Goal: Task Accomplishment & Management: Use online tool/utility

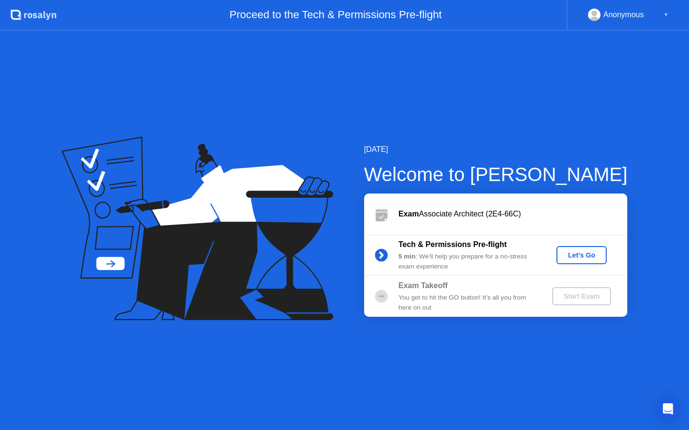
click at [583, 258] on div "Let's Go" at bounding box center [581, 256] width 43 height 8
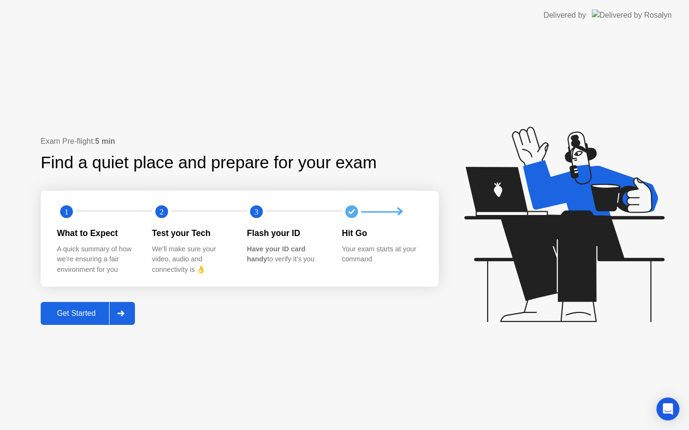
click at [94, 313] on div "Get Started" at bounding box center [77, 313] width 66 height 9
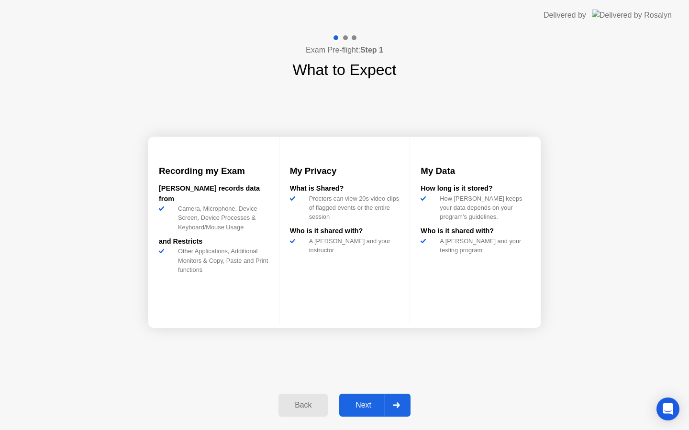
click at [369, 406] on div "Next" at bounding box center [363, 405] width 43 height 9
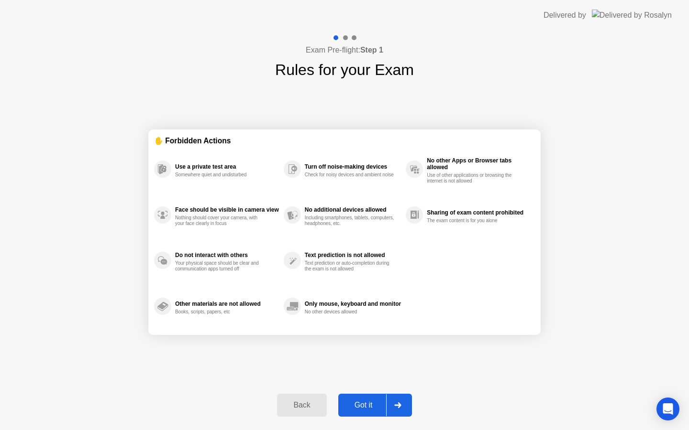
click at [368, 408] on div "Got it" at bounding box center [363, 405] width 45 height 9
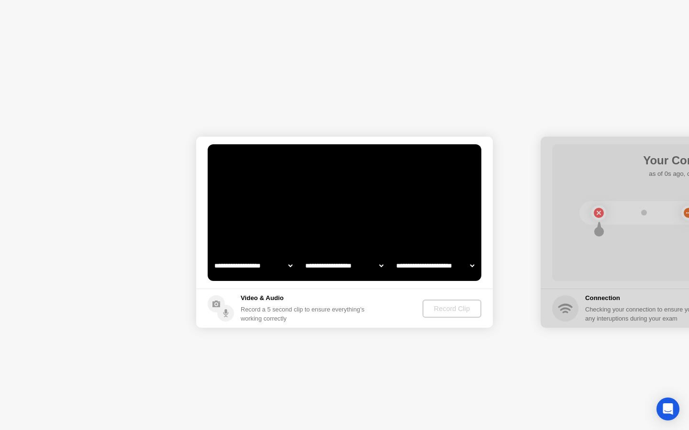
select select "**********"
select select "*******"
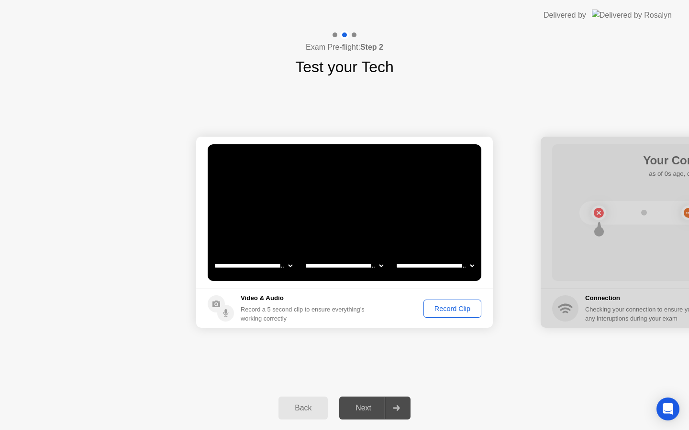
click at [451, 309] on div "Record Clip" at bounding box center [452, 309] width 51 height 8
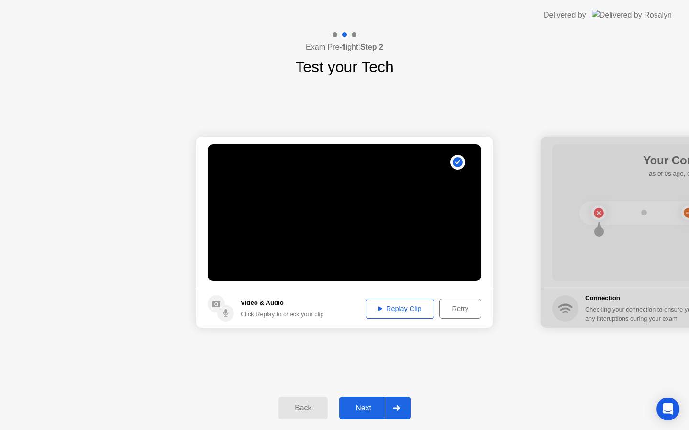
click at [388, 307] on div "Replay Clip" at bounding box center [400, 309] width 62 height 8
click at [391, 310] on div "Replay Clip" at bounding box center [400, 309] width 62 height 8
click at [364, 406] on div "Next" at bounding box center [363, 408] width 43 height 9
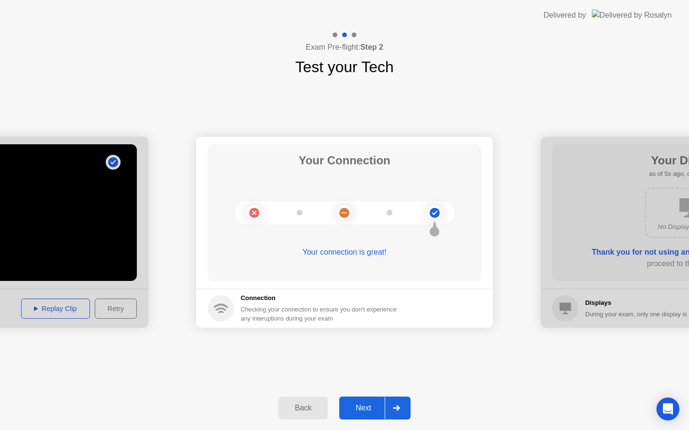
click at [370, 409] on div "Next" at bounding box center [363, 408] width 43 height 9
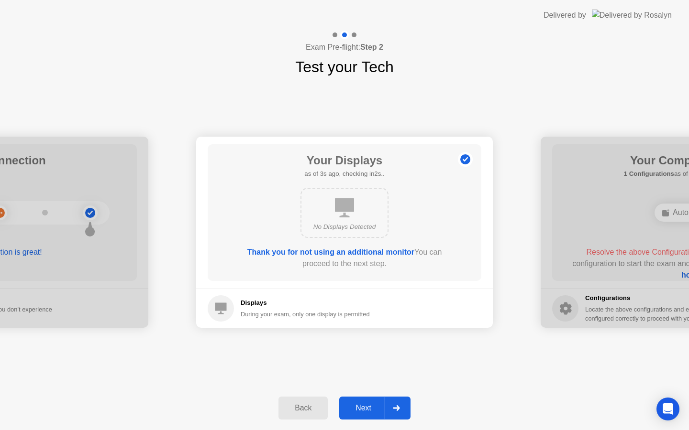
click at [369, 409] on div "Next" at bounding box center [363, 408] width 43 height 9
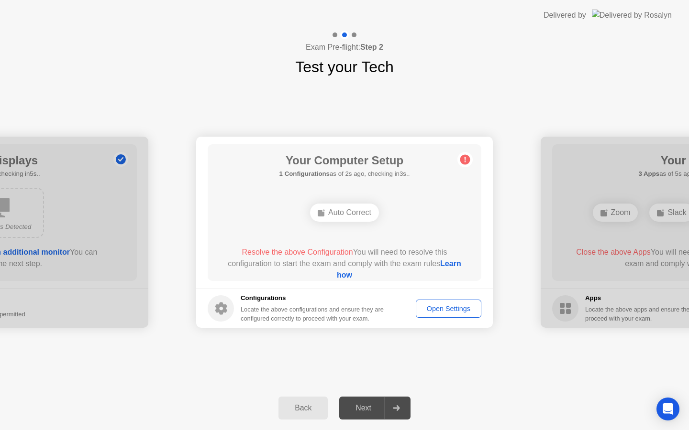
click at [348, 213] on div "Auto Correct" at bounding box center [344, 213] width 69 height 18
click at [447, 310] on div "Open Settings" at bounding box center [448, 309] width 59 height 8
click at [358, 220] on div "Auto Correct" at bounding box center [344, 213] width 69 height 18
click at [354, 214] on div "Auto Correct" at bounding box center [344, 213] width 69 height 18
click at [349, 274] on link "Learn how" at bounding box center [399, 270] width 124 height 20
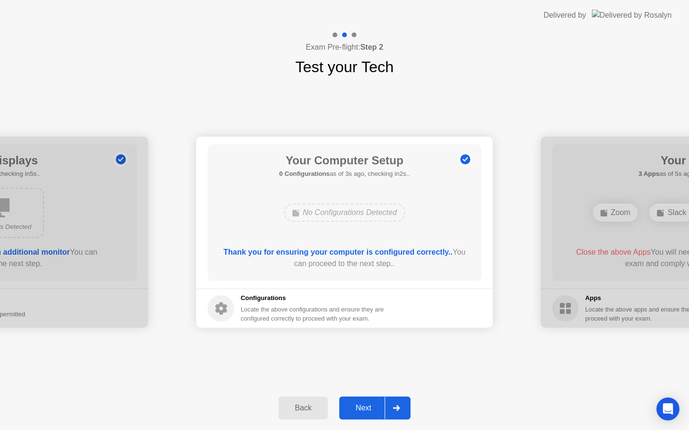
click at [370, 413] on div "Next" at bounding box center [363, 408] width 43 height 9
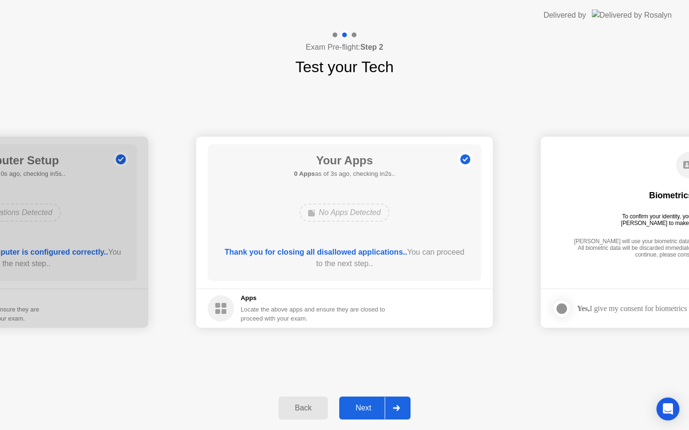
click at [365, 408] on div "Next" at bounding box center [363, 408] width 43 height 9
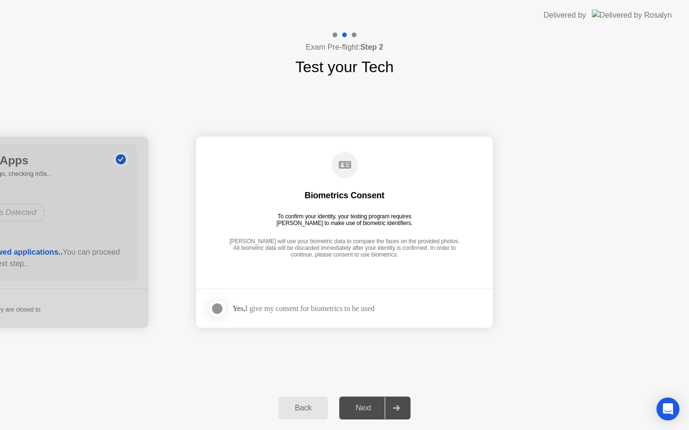
click at [333, 307] on div "Yes, I give my consent for biometrics to be used" at bounding box center [303, 308] width 142 height 9
click at [220, 310] on div at bounding box center [216, 308] width 11 height 11
click at [373, 407] on div "Next" at bounding box center [363, 408] width 43 height 9
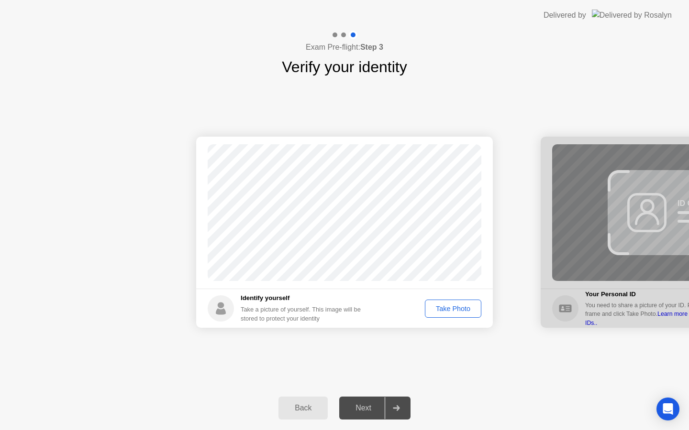
click at [450, 308] on div "Take Photo" at bounding box center [453, 309] width 50 height 8
click at [375, 409] on div "Next" at bounding box center [363, 408] width 43 height 9
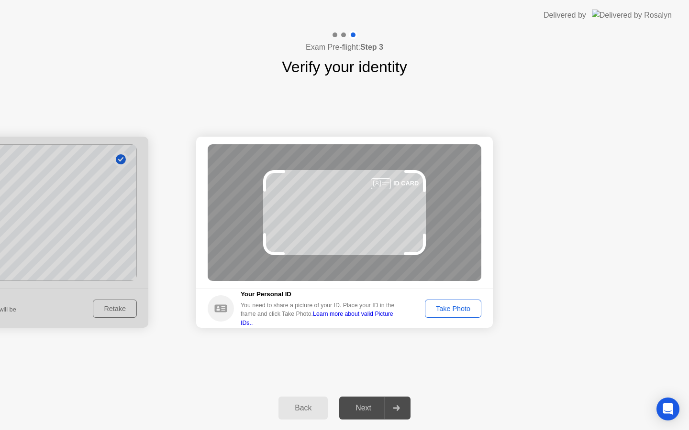
click at [457, 310] on div "Take Photo" at bounding box center [453, 309] width 50 height 8
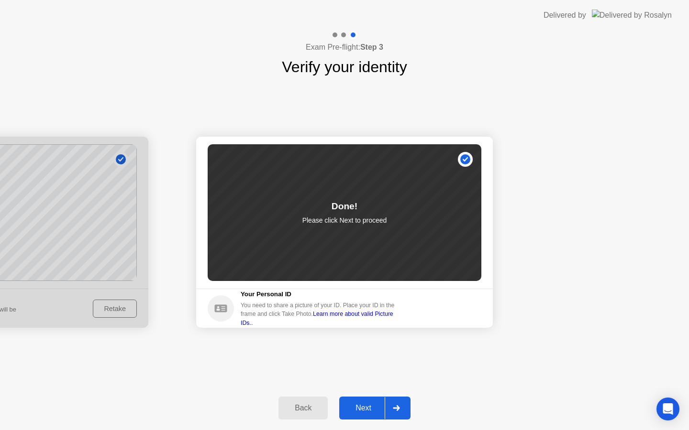
click at [374, 404] on div "Next" at bounding box center [363, 408] width 43 height 9
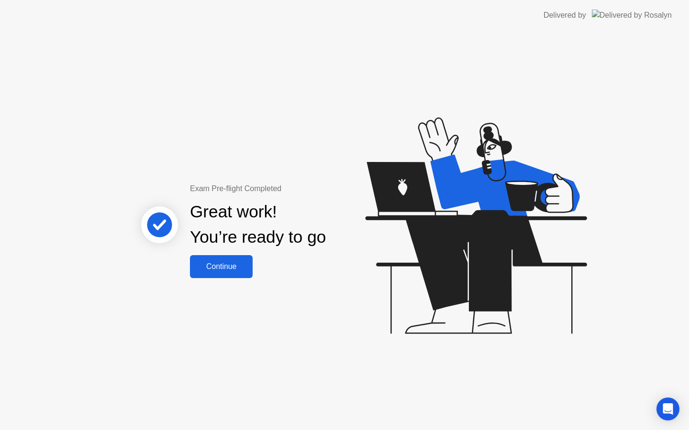
click at [225, 273] on button "Continue" at bounding box center [221, 266] width 63 height 23
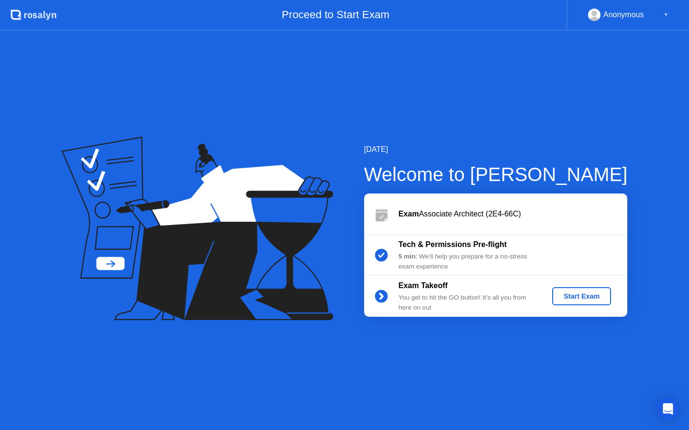
click at [581, 297] on div "Start Exam" at bounding box center [581, 297] width 51 height 8
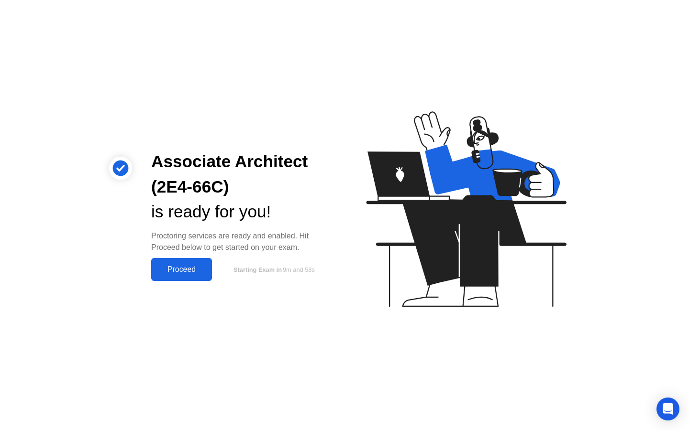
click at [172, 272] on div "Proceed" at bounding box center [181, 269] width 55 height 9
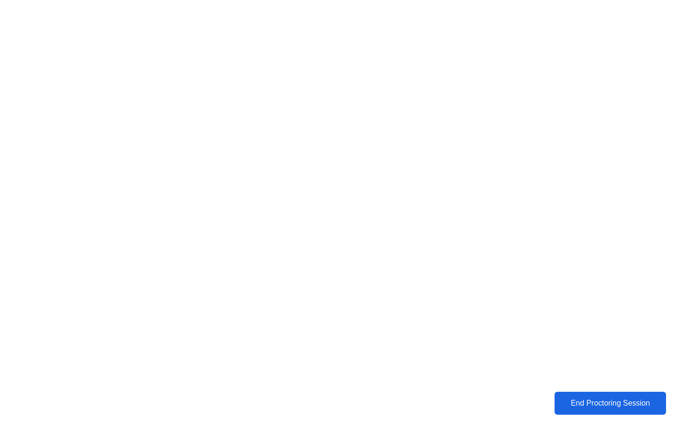
click at [579, 400] on div "End Proctoring Session" at bounding box center [610, 403] width 106 height 9
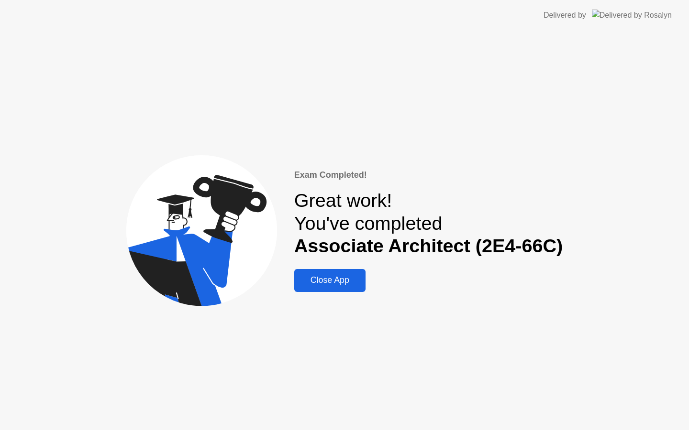
click at [335, 281] on div "Close App" at bounding box center [330, 280] width 66 height 10
